Goal: Information Seeking & Learning: Learn about a topic

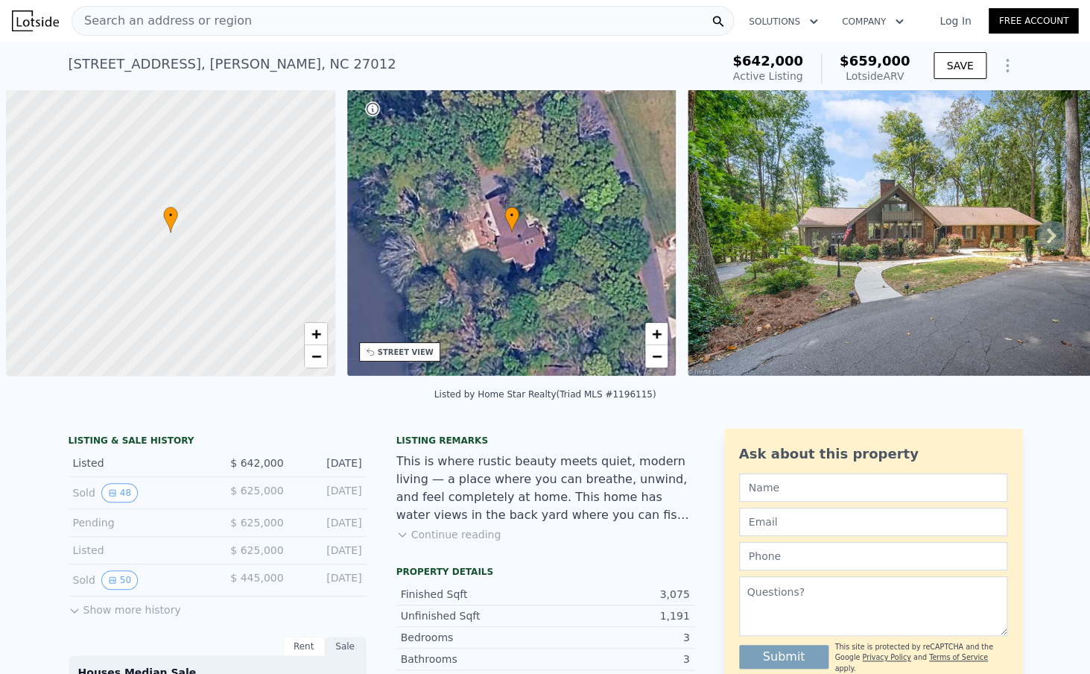
scroll to position [0, 6]
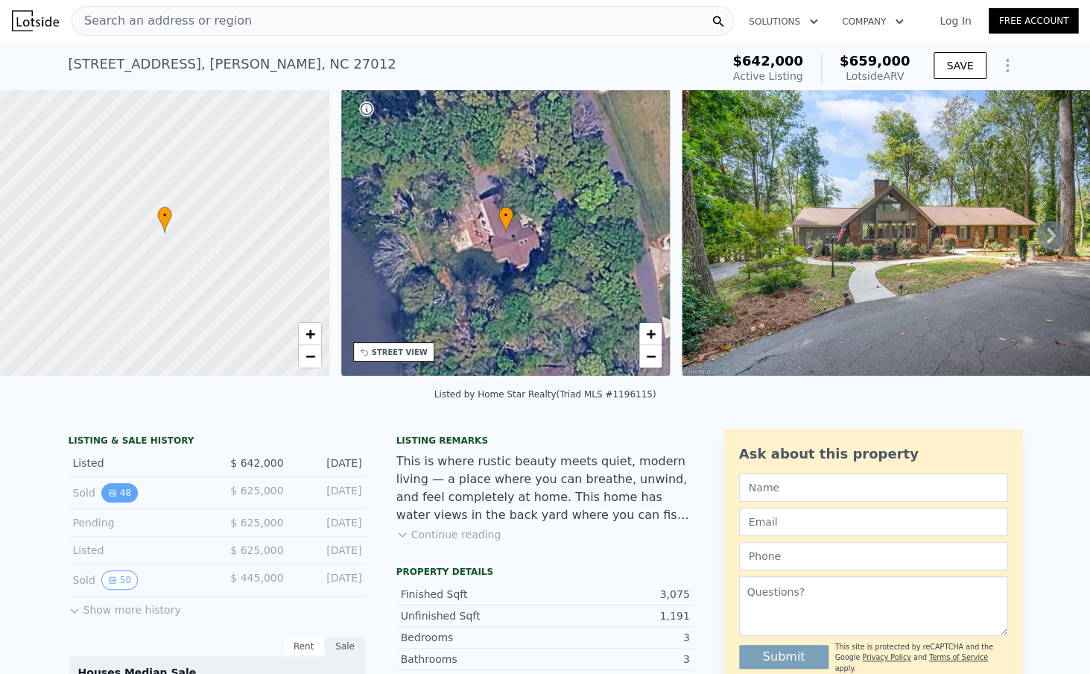
click at [128, 497] on button "48" at bounding box center [119, 492] width 37 height 19
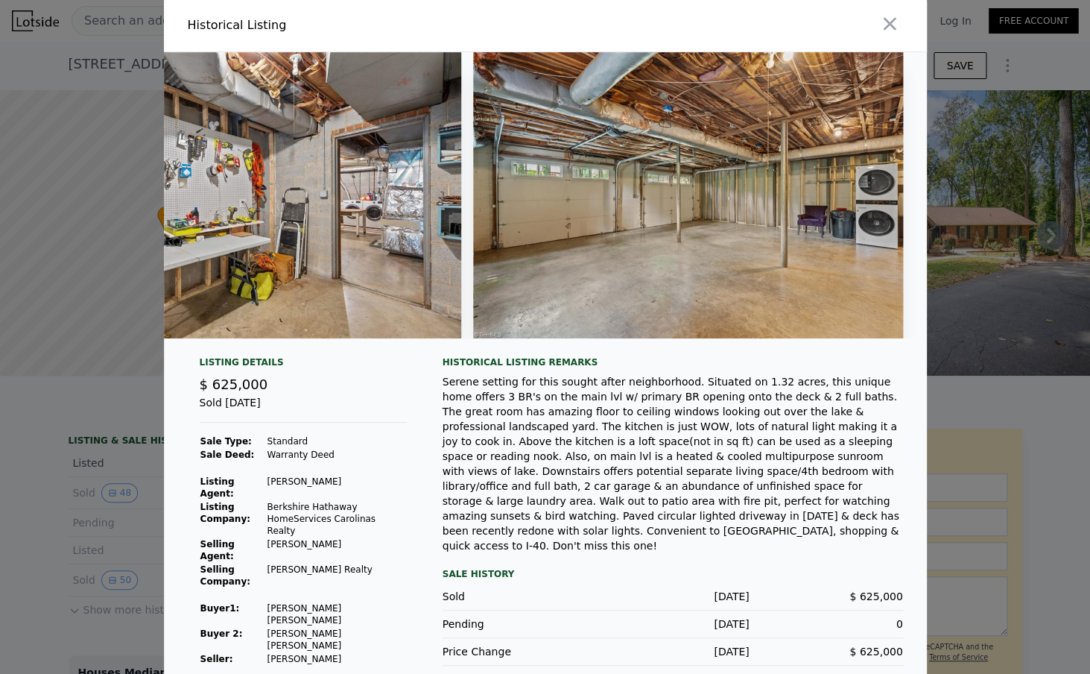
scroll to position [0, 0]
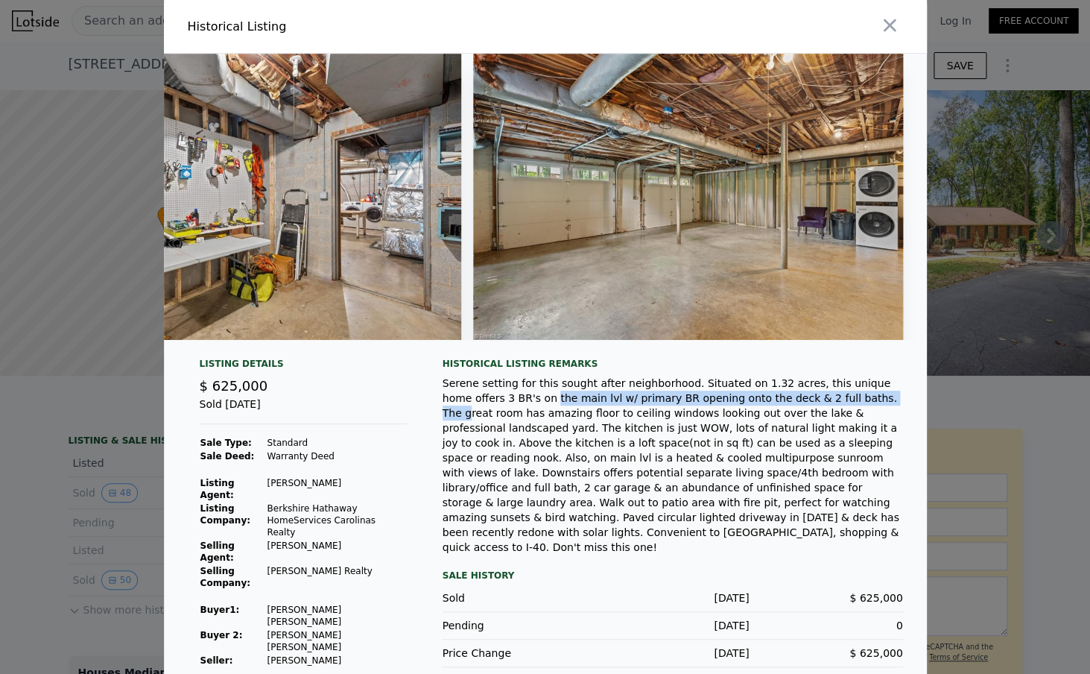
drag, startPoint x: 521, startPoint y: 399, endPoint x: 854, endPoint y: 398, distance: 333.2
click at [854, 398] on div "Serene setting for this sought after neighborhood. Situated on 1.32 acres, this…" at bounding box center [673, 465] width 461 height 179
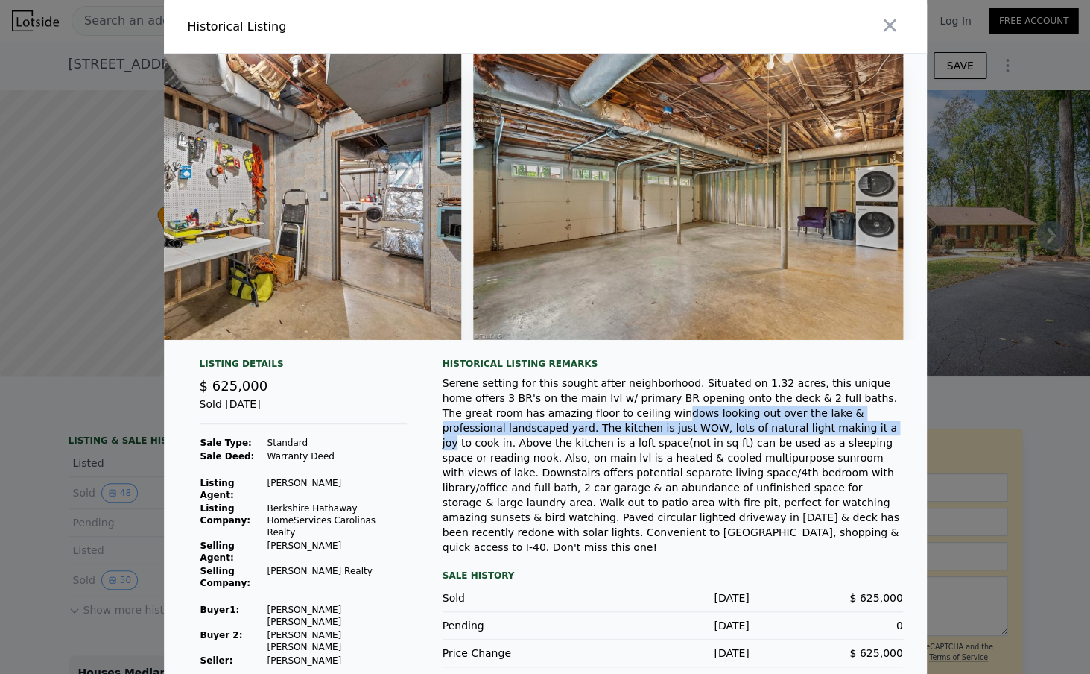
drag, startPoint x: 593, startPoint y: 410, endPoint x: 724, endPoint y: 420, distance: 131.5
click at [724, 420] on div "Serene setting for this sought after neighborhood. Situated on 1.32 acres, this…" at bounding box center [673, 465] width 461 height 179
click at [721, 424] on div "Serene setting for this sought after neighborhood. Situated on 1.32 acres, this…" at bounding box center [673, 465] width 461 height 179
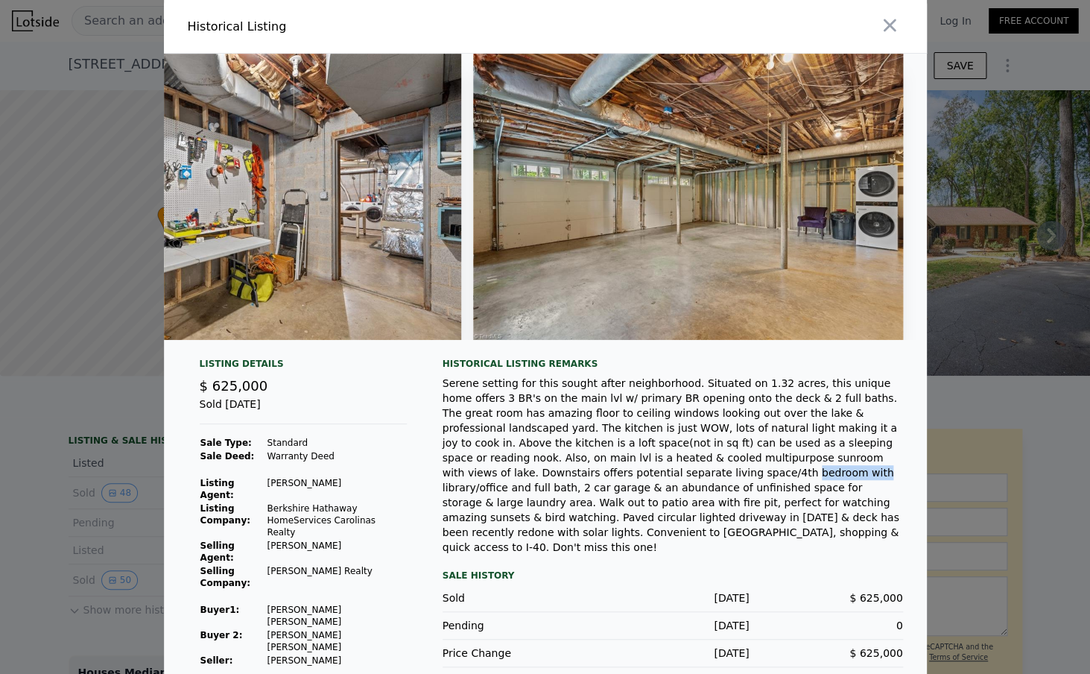
drag, startPoint x: 520, startPoint y: 478, endPoint x: 590, endPoint y: 481, distance: 70.2
click at [590, 481] on div "Serene setting for this sought after neighborhood. Situated on 1.32 acres, this…" at bounding box center [673, 465] width 461 height 179
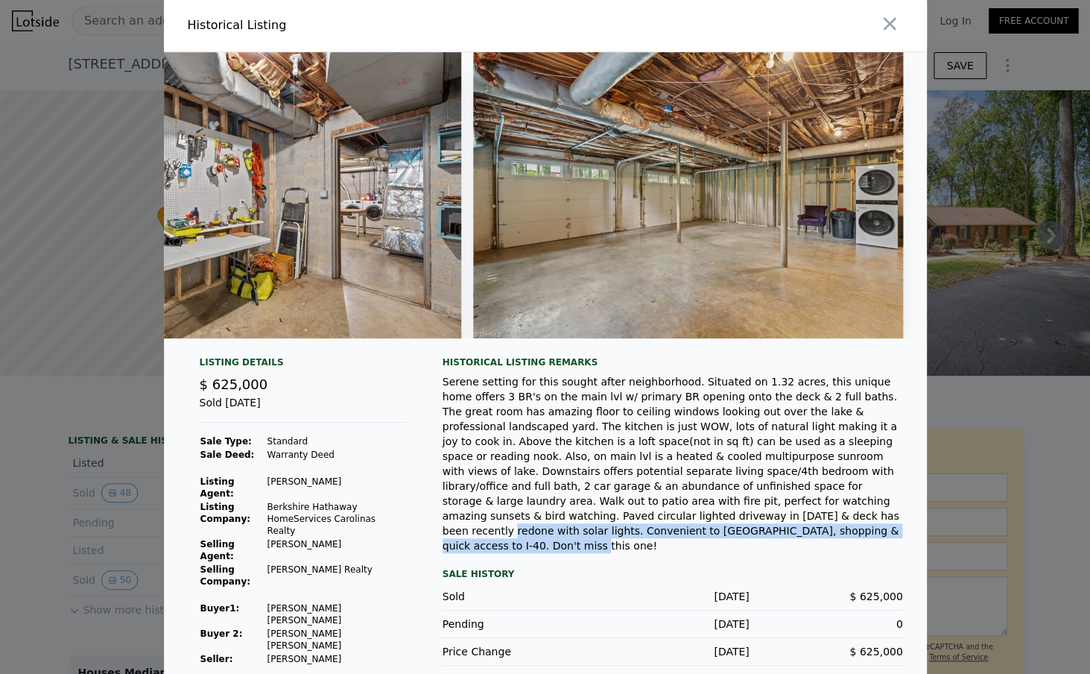
drag, startPoint x: 519, startPoint y: 518, endPoint x: 686, endPoint y: 531, distance: 166.7
click at [686, 531] on div "Serene setting for this sought after neighborhood. Situated on 1.32 acres, this…" at bounding box center [673, 463] width 461 height 179
click at [722, 518] on div "Serene setting for this sought after neighborhood. Situated on 1.32 acres, this…" at bounding box center [673, 463] width 461 height 179
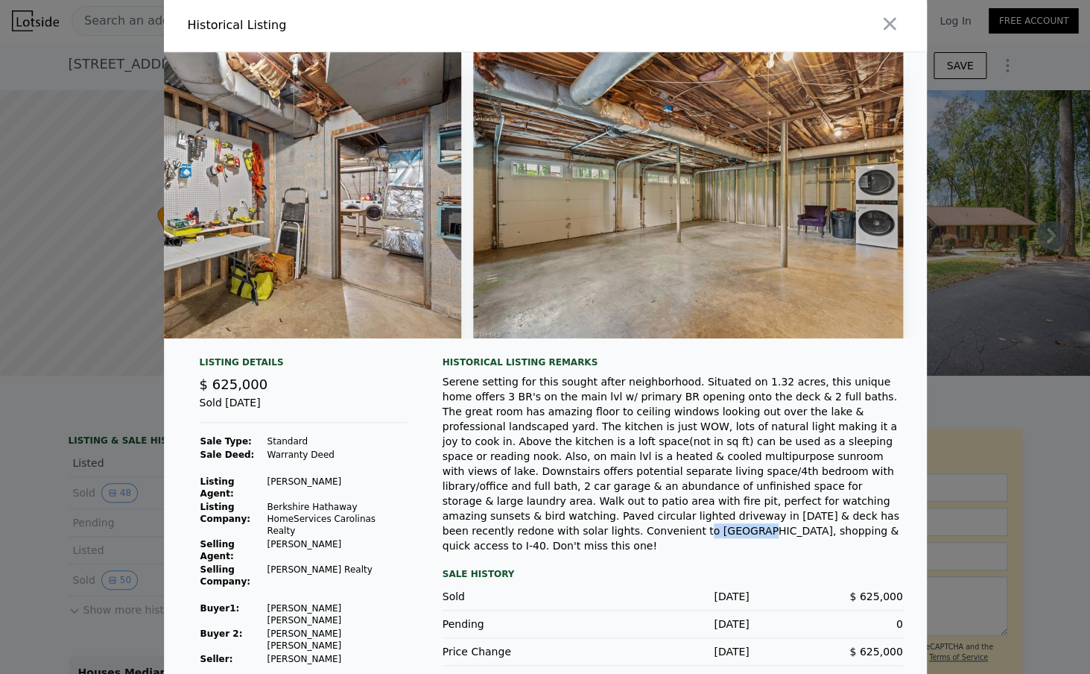
click at [722, 518] on div "Serene setting for this sought after neighborhood. Situated on 1.32 acres, this…" at bounding box center [673, 463] width 461 height 179
click at [95, 259] on div at bounding box center [545, 337] width 1090 height 674
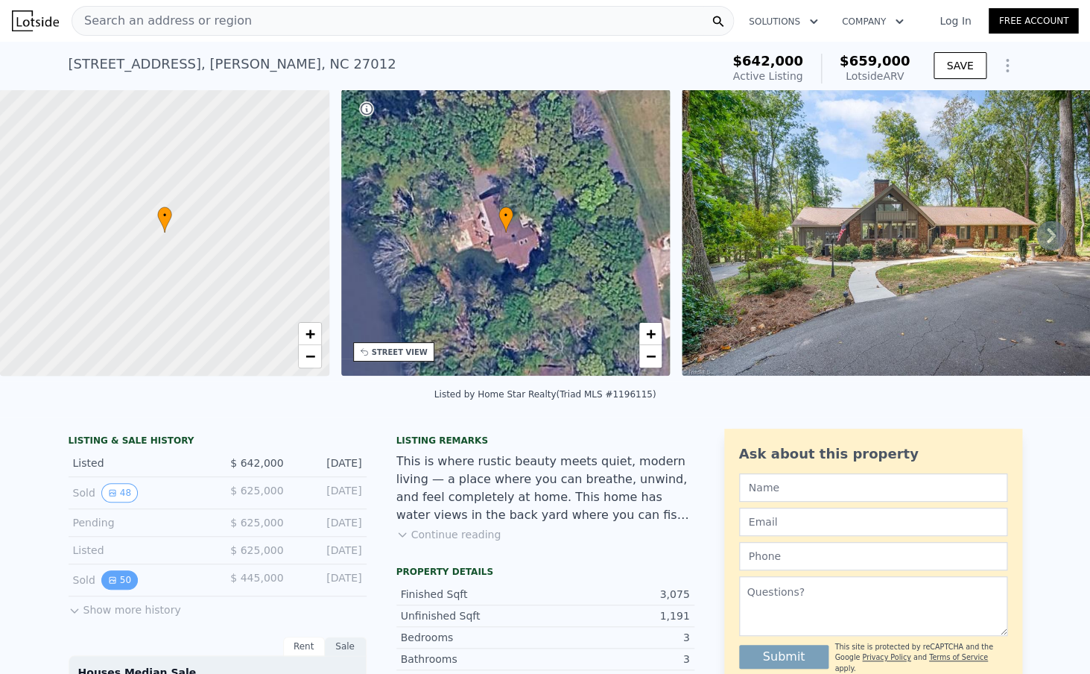
click at [133, 572] on button "50" at bounding box center [119, 579] width 37 height 19
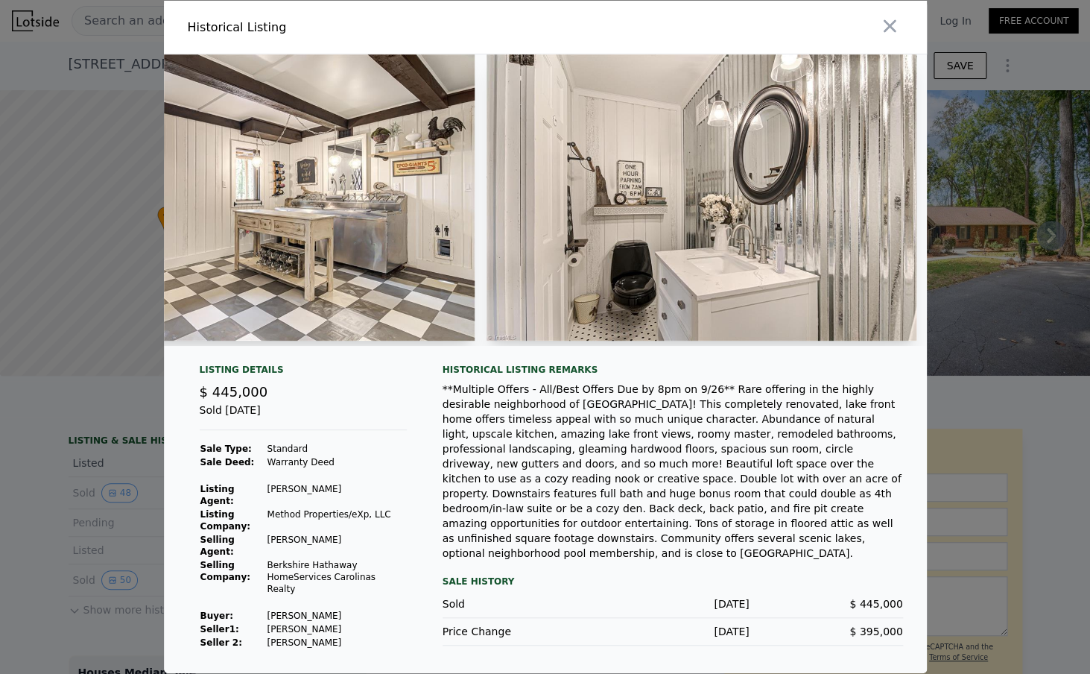
scroll to position [0, 15078]
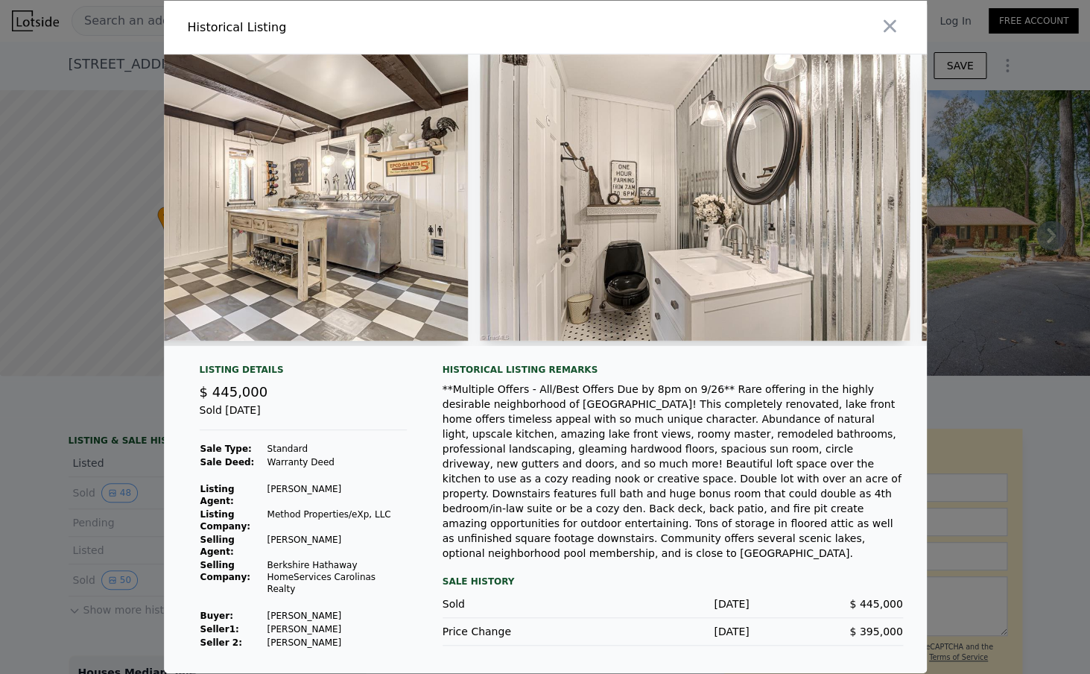
click at [96, 301] on div at bounding box center [545, 337] width 1090 height 674
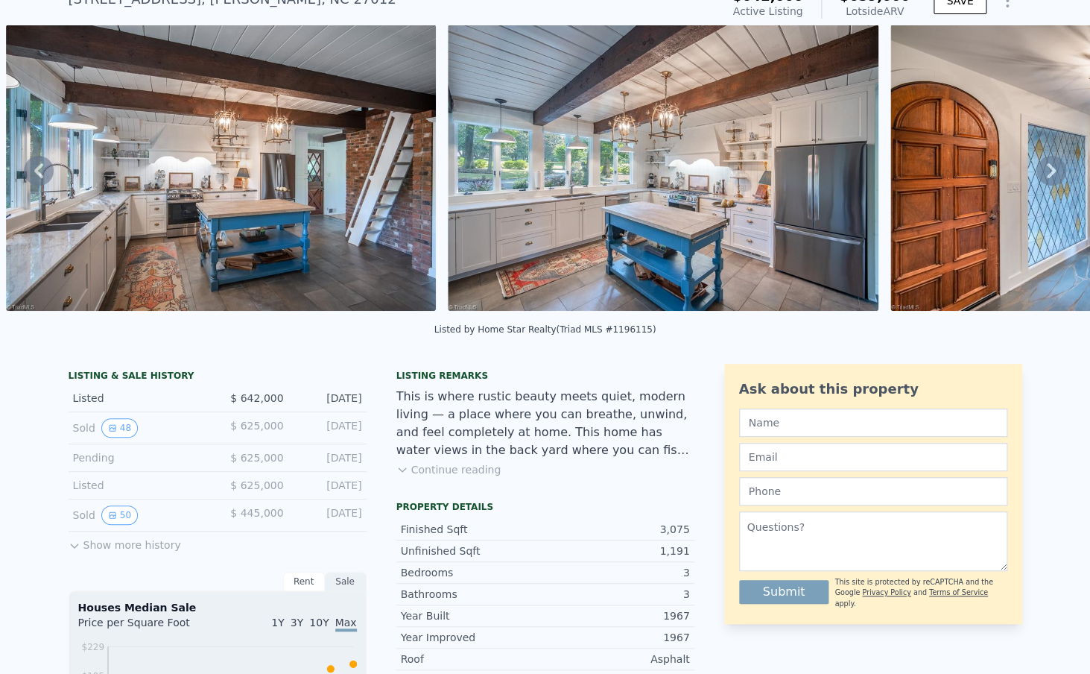
scroll to position [0, 0]
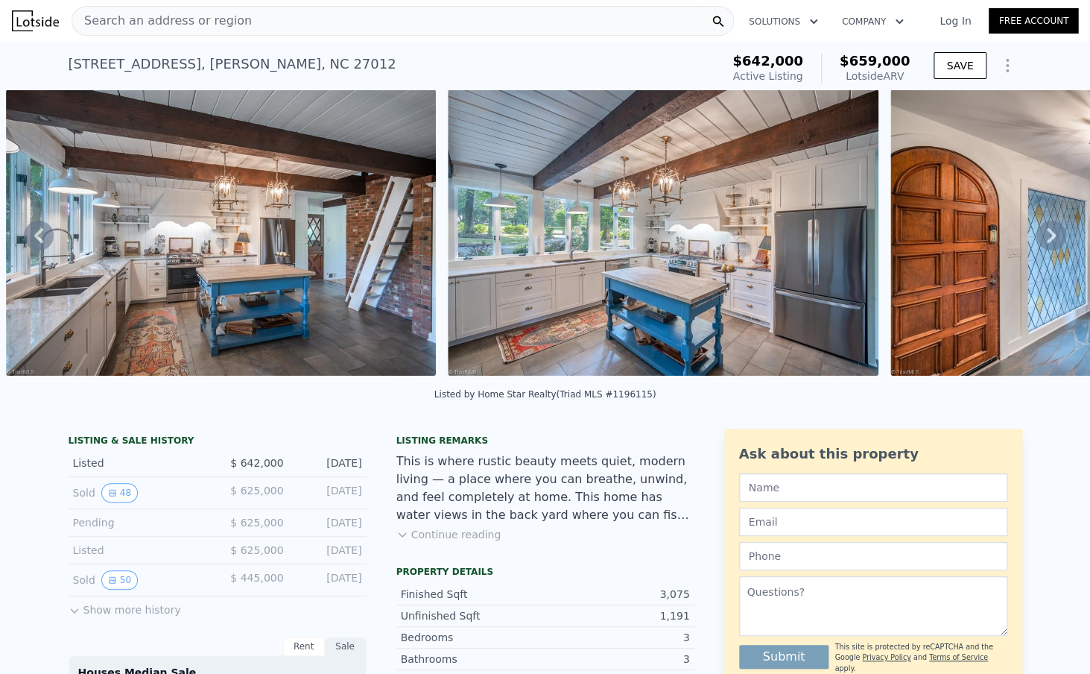
click at [259, 71] on div "[STREET_ADDRESS]" at bounding box center [233, 64] width 328 height 21
click at [259, 72] on div "[STREET_ADDRESS]" at bounding box center [233, 64] width 328 height 21
copy div "[STREET_ADDRESS]"
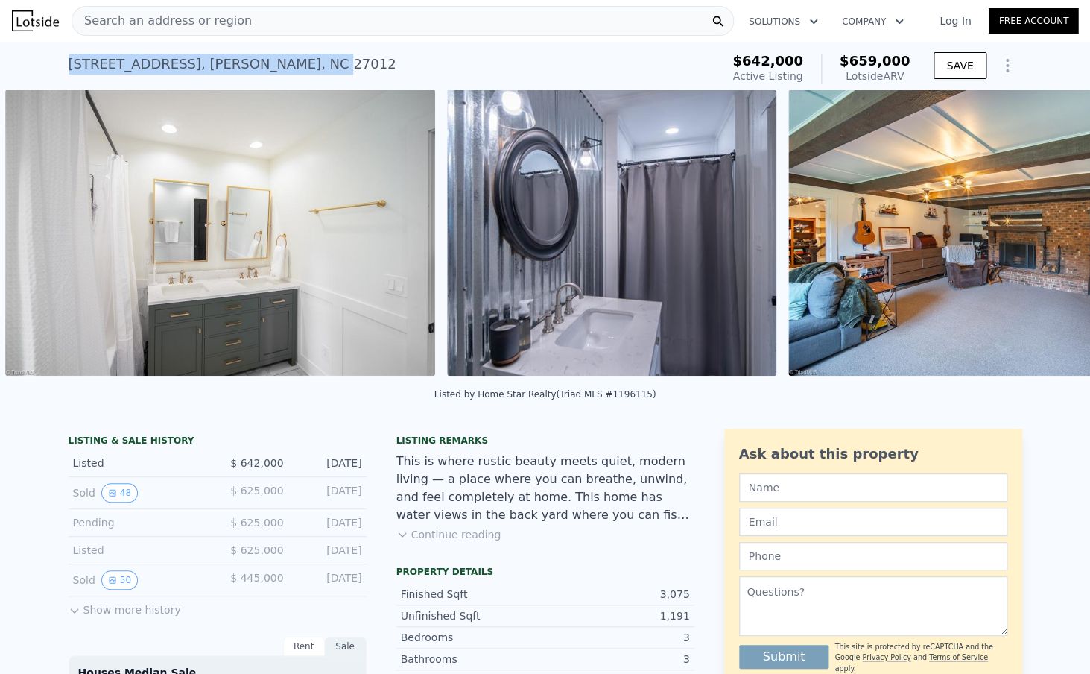
scroll to position [0, 7267]
click at [133, 493] on button "48" at bounding box center [119, 492] width 37 height 19
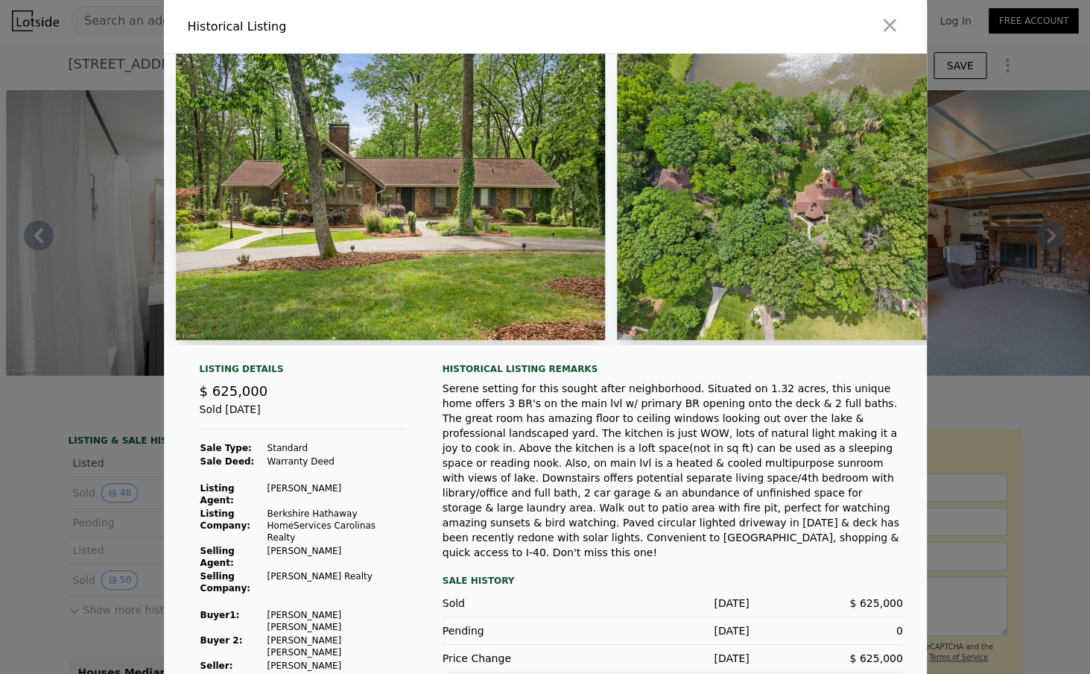
click at [117, 586] on div at bounding box center [545, 337] width 1090 height 674
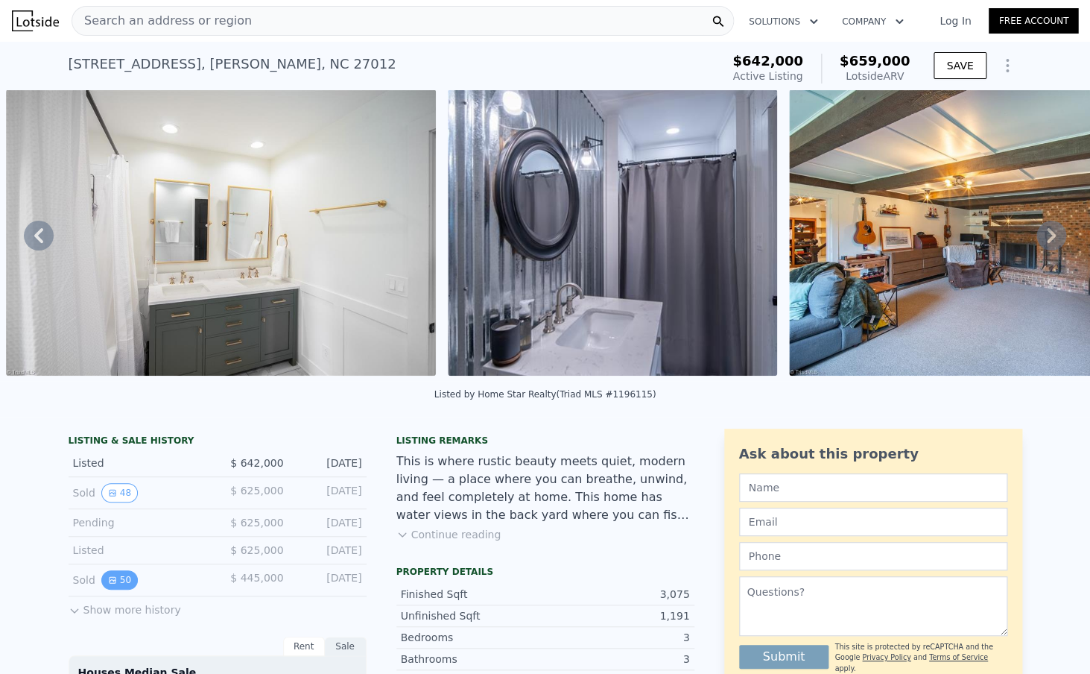
click at [119, 578] on button "50" at bounding box center [119, 579] width 37 height 19
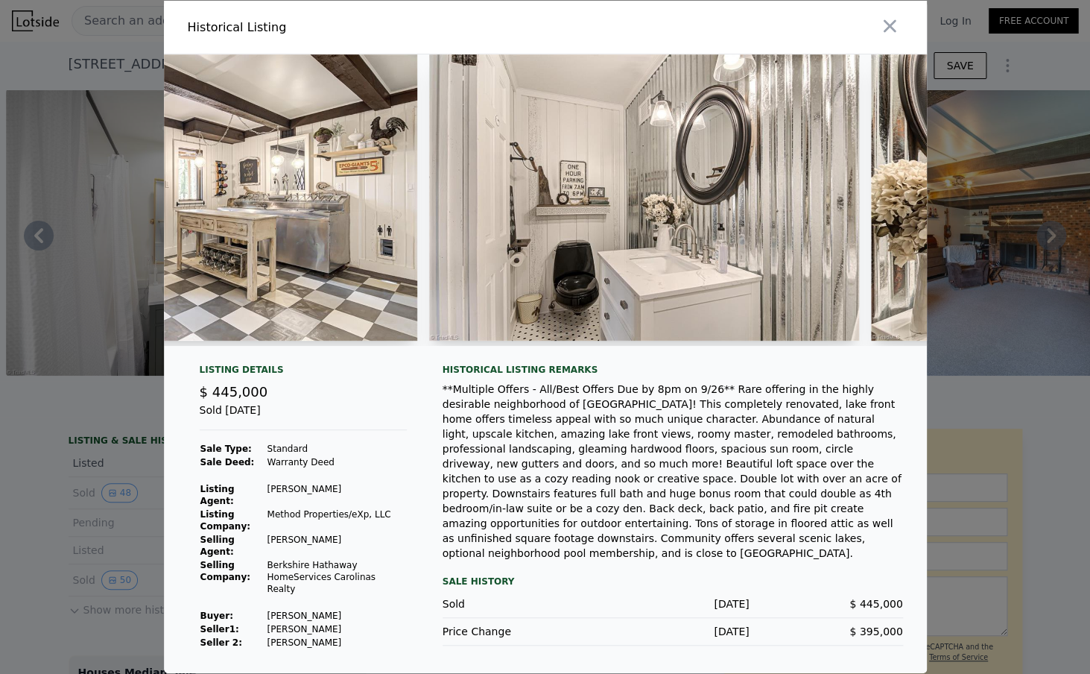
scroll to position [0, 15105]
